Goal: Information Seeking & Learning: Learn about a topic

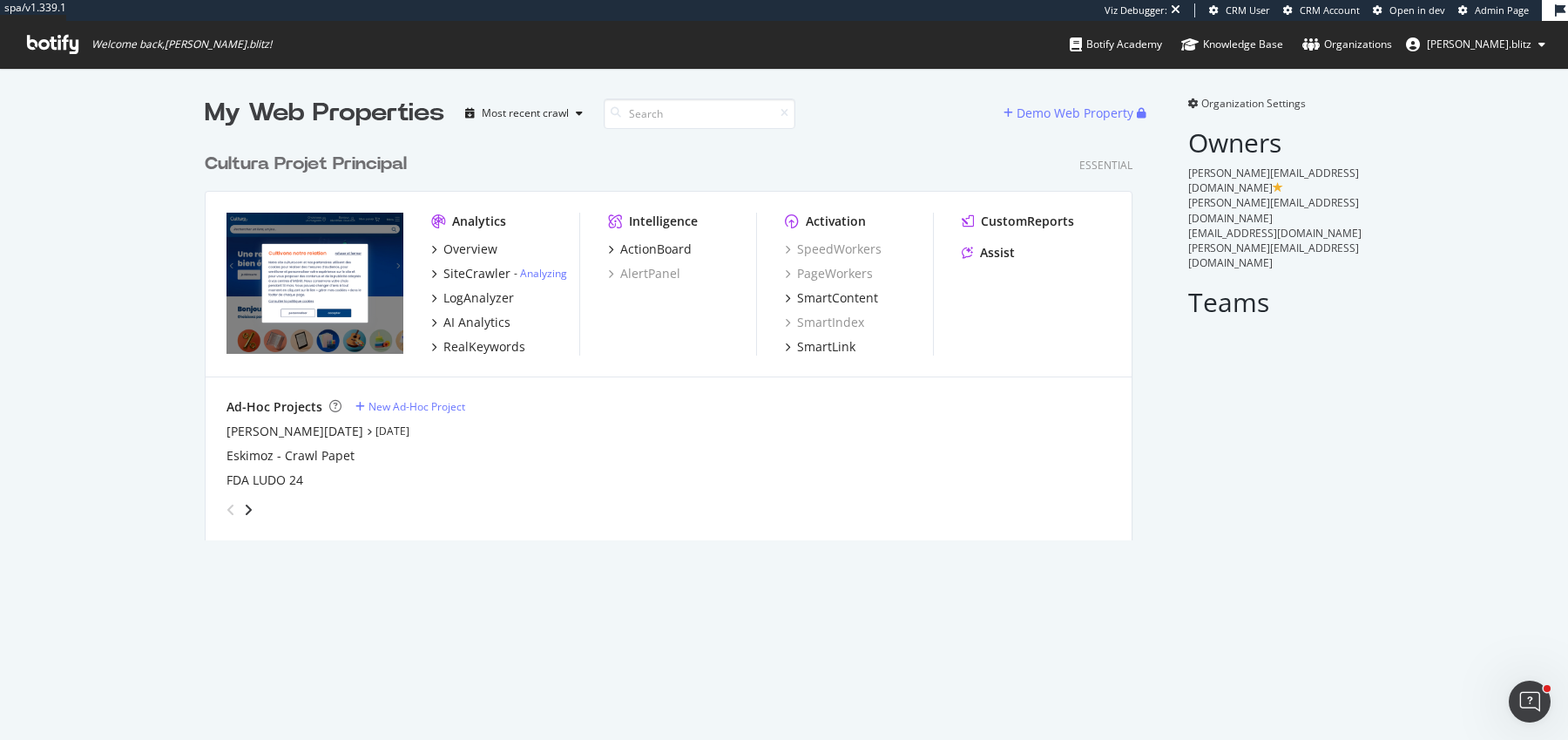
scroll to position [409, 941]
click at [457, 301] on div "LogAnalyzer" at bounding box center [479, 298] width 71 height 17
